Goal: Information Seeking & Learning: Learn about a topic

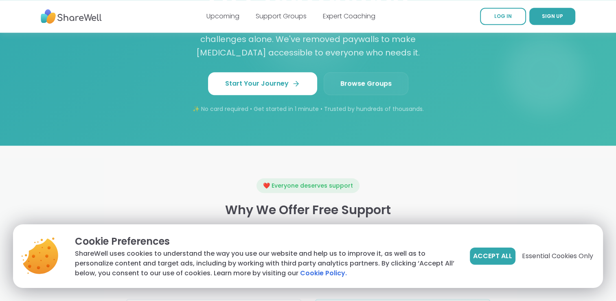
scroll to position [774, 0]
click at [340, 74] on link "Browse Groups" at bounding box center [366, 83] width 85 height 23
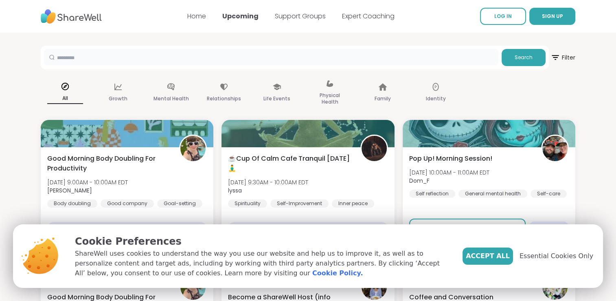
click at [187, 64] on input "text" at bounding box center [271, 57] width 455 height 16
type input "*******"
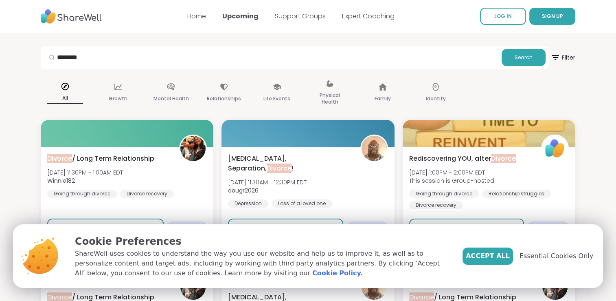
click at [570, 262] on div "Accept All Essential Cookies Only" at bounding box center [528, 255] width 131 height 17
click at [571, 260] on span "Essential Cookies Only" at bounding box center [557, 256] width 74 height 10
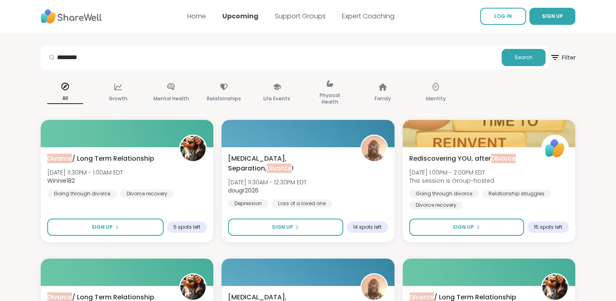
click at [558, 58] on icon at bounding box center [555, 57] width 10 height 10
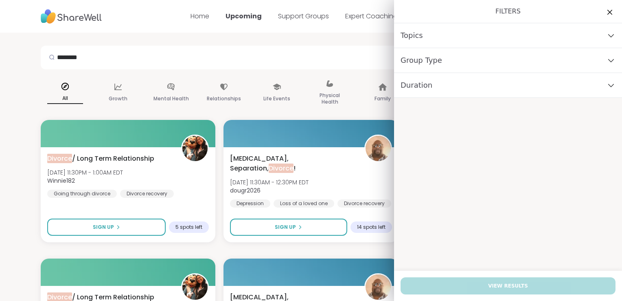
click at [553, 60] on div "Group Type" at bounding box center [508, 60] width 228 height 25
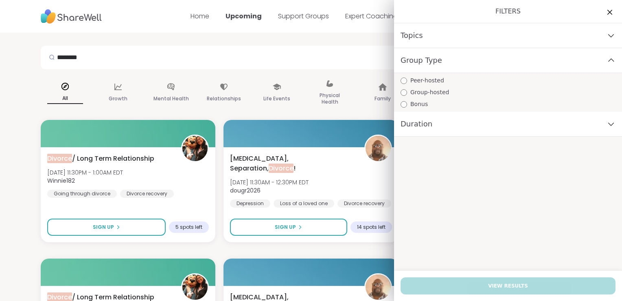
click at [553, 60] on div "Group Type" at bounding box center [508, 60] width 228 height 25
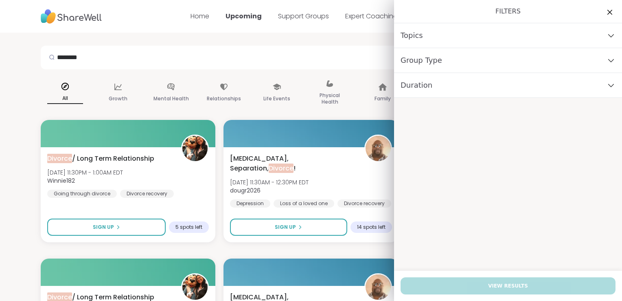
click at [554, 33] on div "Topics" at bounding box center [508, 35] width 228 height 25
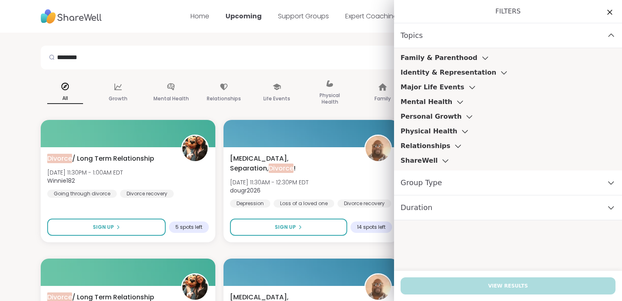
click at [554, 33] on div "Topics" at bounding box center [508, 35] width 228 height 25
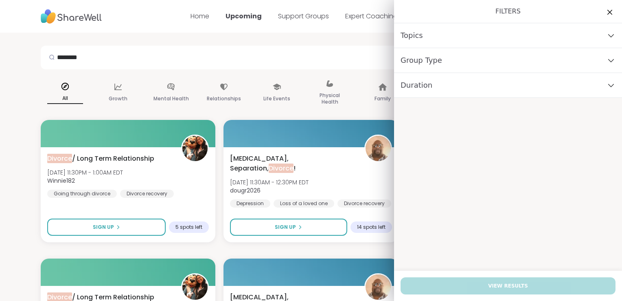
click at [548, 87] on div "Duration" at bounding box center [508, 85] width 228 height 25
click at [605, 15] on icon at bounding box center [610, 12] width 10 height 10
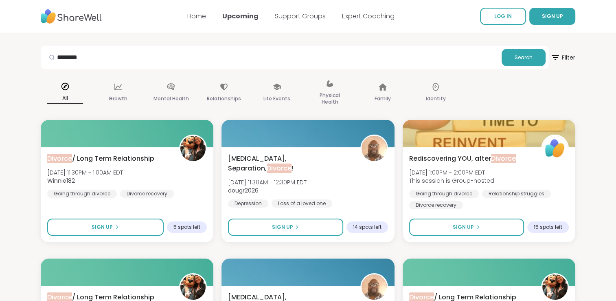
click at [91, 13] on img at bounding box center [71, 16] width 61 height 22
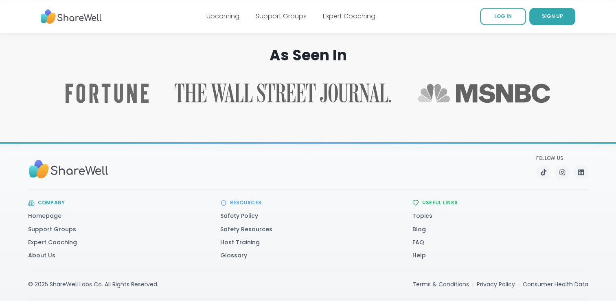
scroll to position [1321, 0]
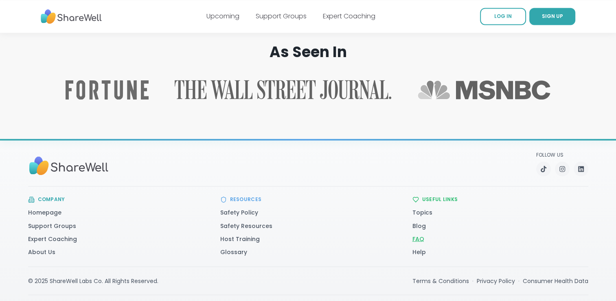
click at [418, 234] on link "FAQ" at bounding box center [419, 238] width 12 height 8
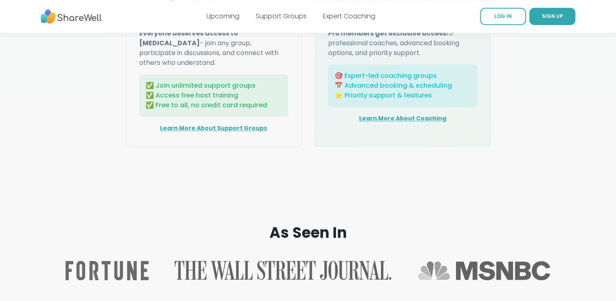
click at [295, 198] on section "As Seen In" at bounding box center [308, 258] width 616 height 121
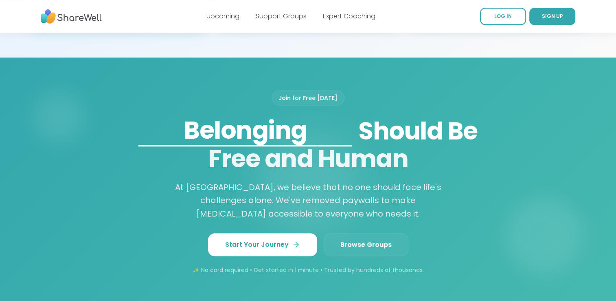
scroll to position [652, 0]
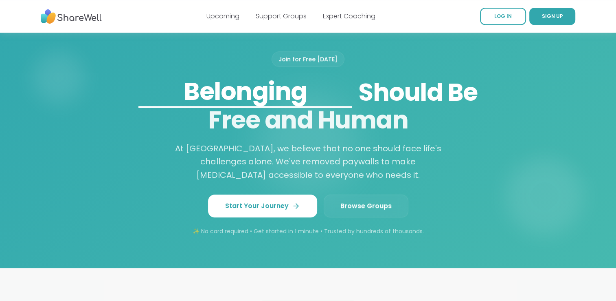
click at [360, 200] on link "Browse Groups" at bounding box center [366, 205] width 85 height 23
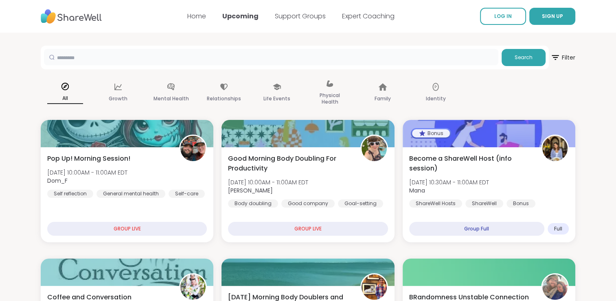
click at [192, 59] on input "text" at bounding box center [271, 57] width 455 height 16
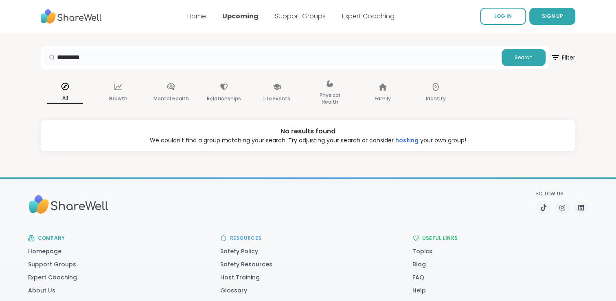
type input "********"
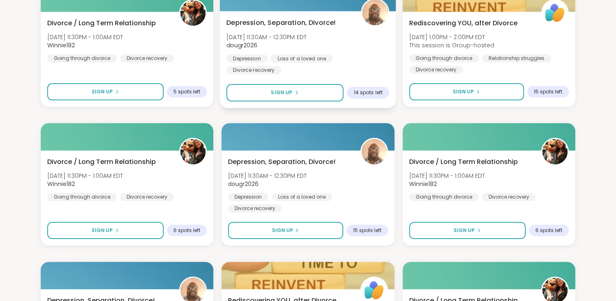
scroll to position [122, 0]
